Goal: Check status: Check status

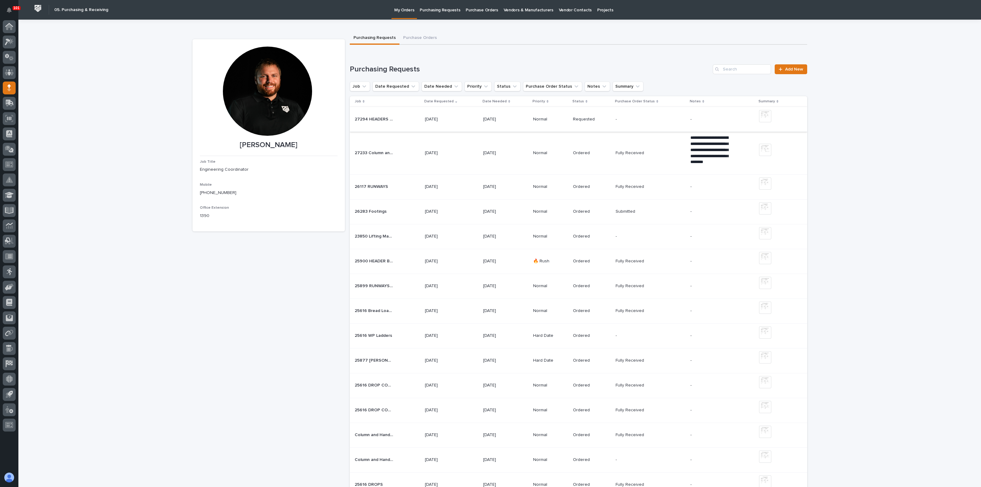
click at [762, 118] on img at bounding box center [765, 116] width 12 height 12
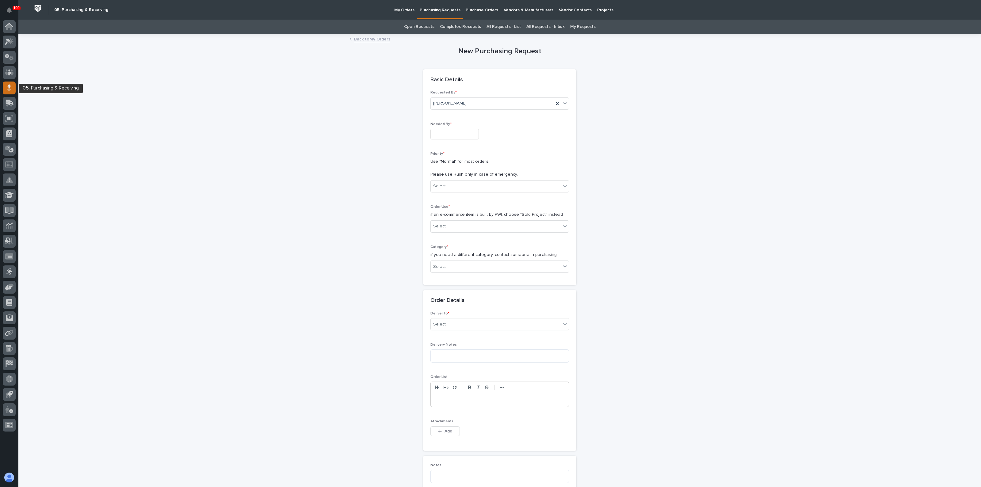
click at [10, 86] on icon at bounding box center [9, 87] width 4 height 7
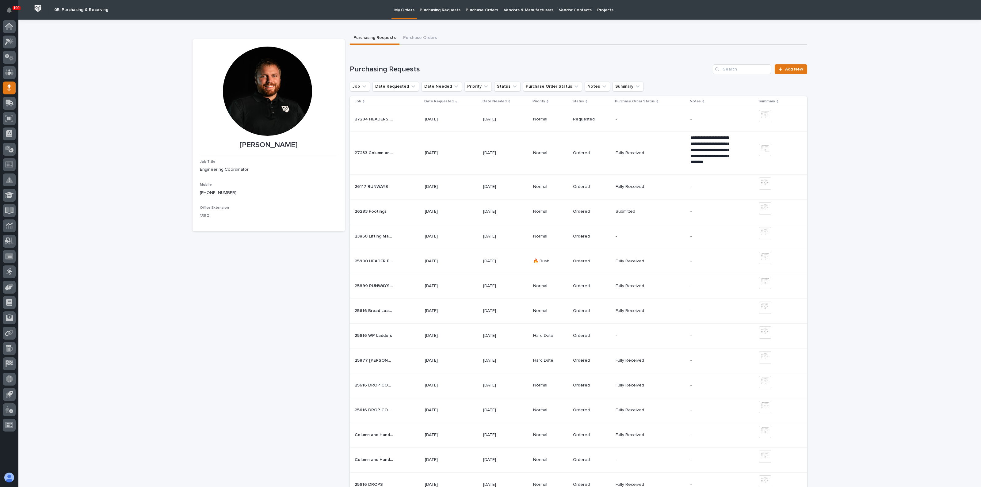
click at [368, 118] on p "27294 HEADERS AND FP EXTENSION" at bounding box center [375, 119] width 40 height 6
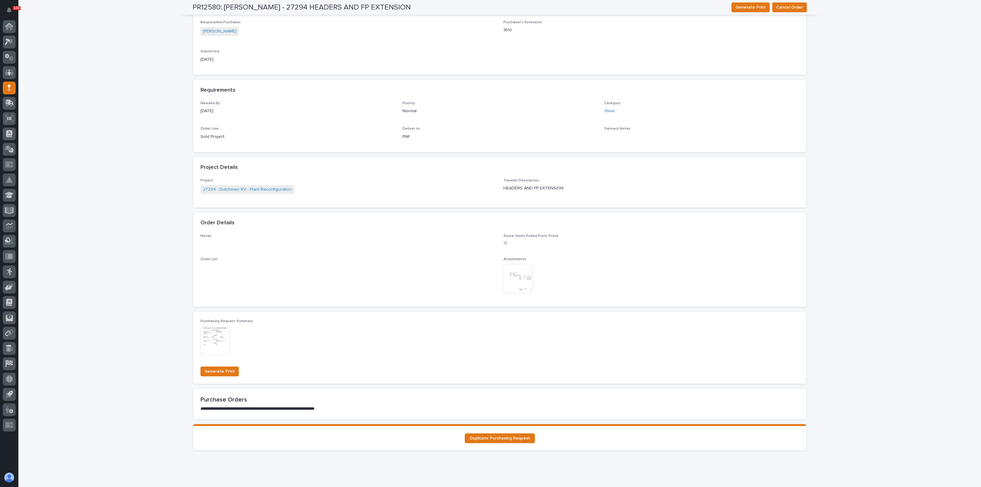
scroll to position [268, 0]
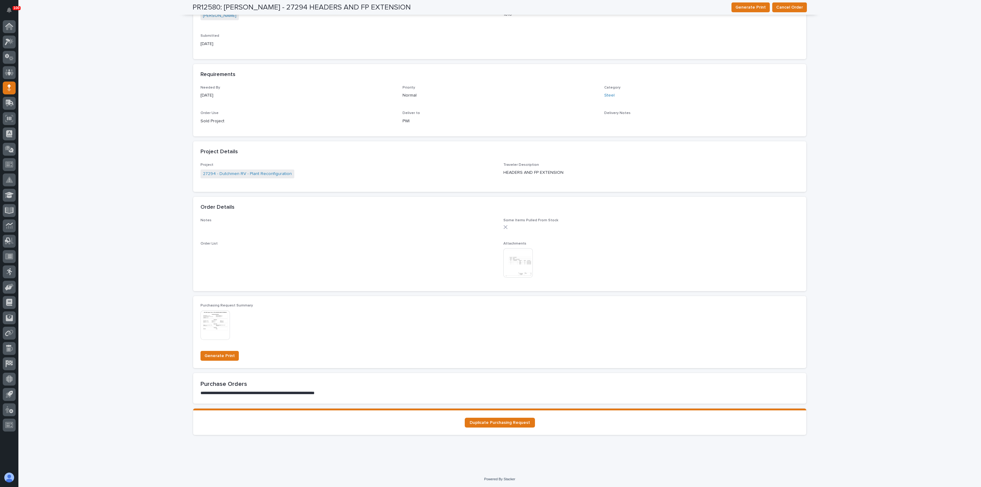
click at [511, 263] on img at bounding box center [517, 262] width 29 height 29
